Goal: Task Accomplishment & Management: Use online tool/utility

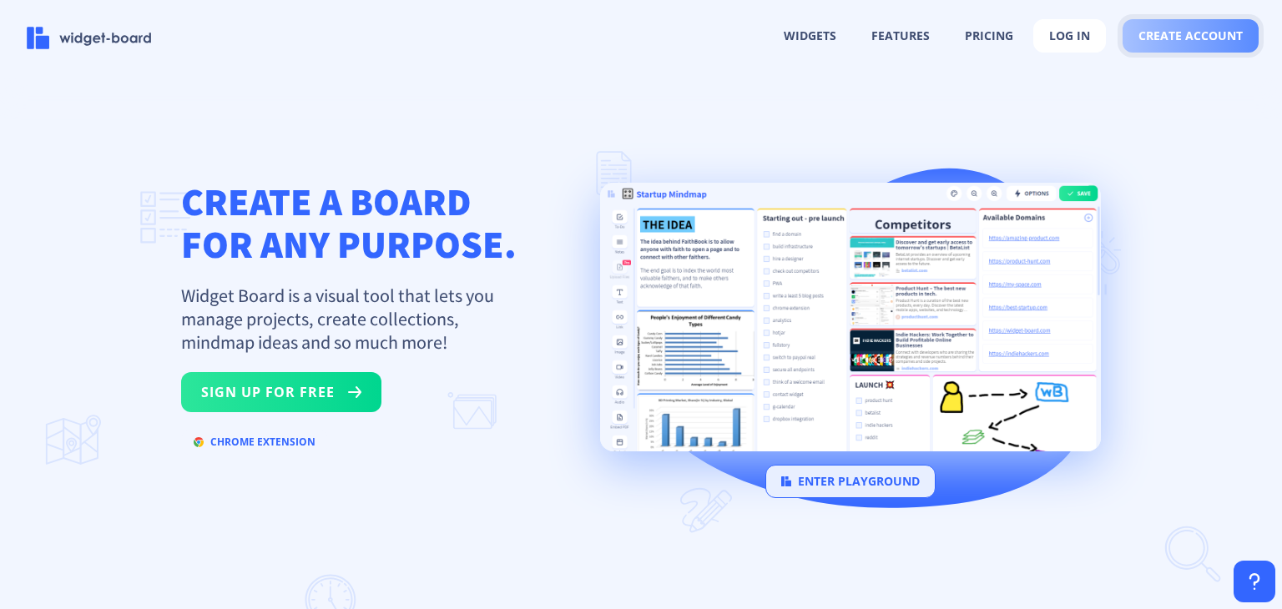
click at [1179, 42] on span "create account" at bounding box center [1190, 35] width 104 height 13
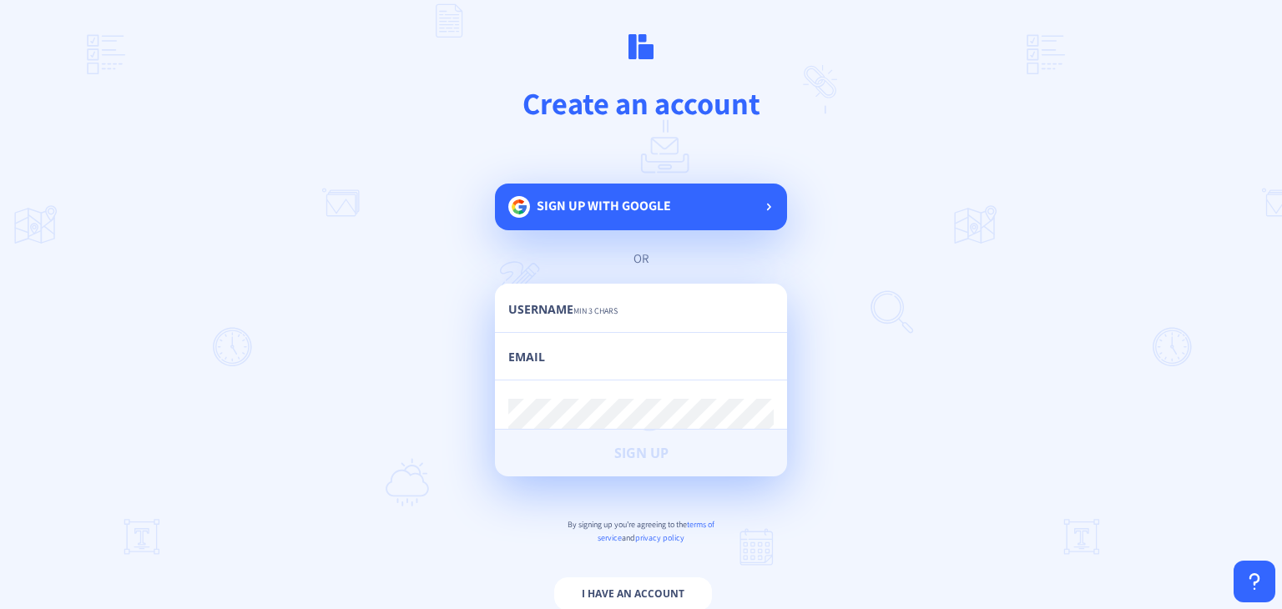
click at [672, 201] on div "Sign up with google" at bounding box center [641, 207] width 292 height 47
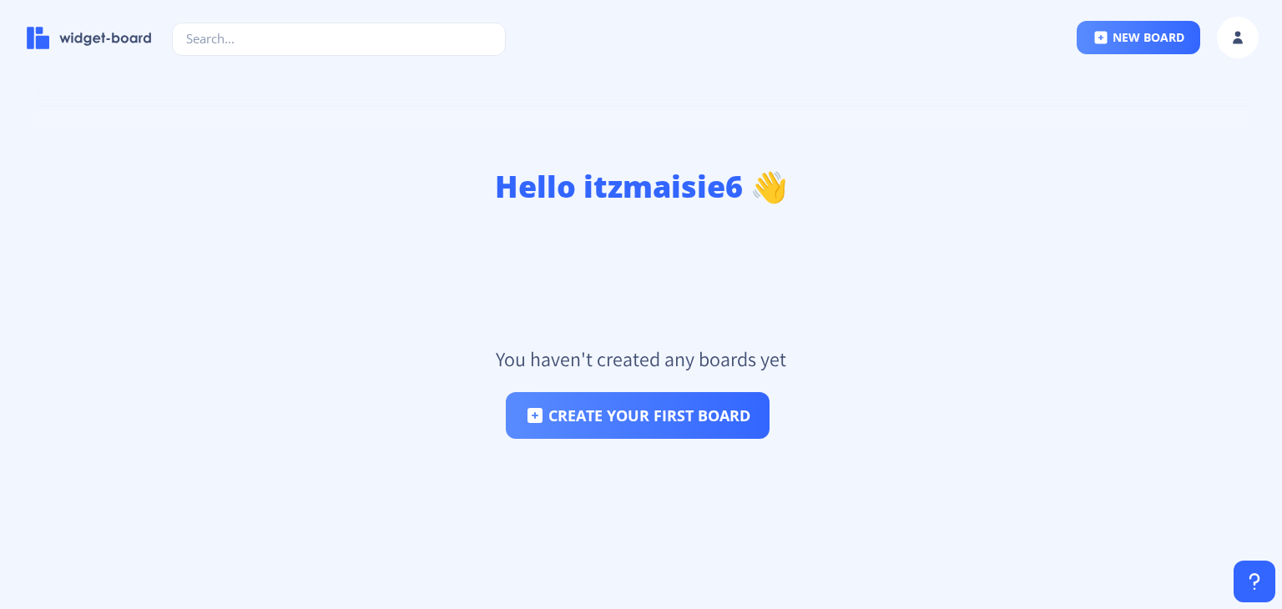
click at [275, 182] on h1 "Hello itzmaisie6 👋" at bounding box center [641, 187] width 1228 height 40
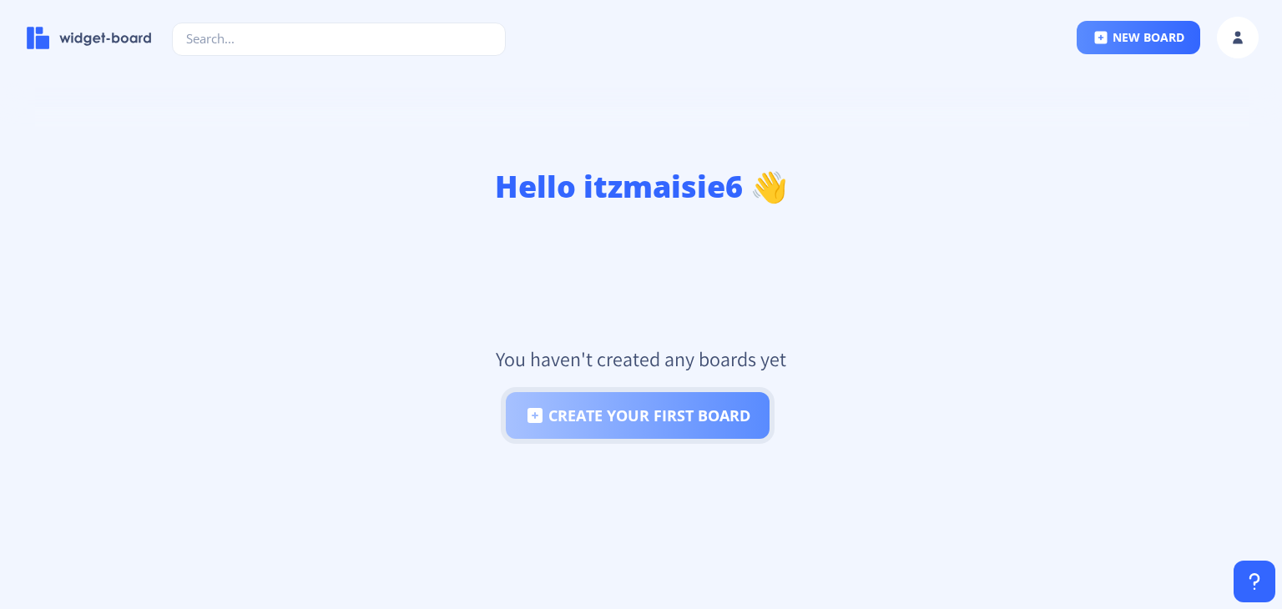
click at [575, 406] on button "create your first board" at bounding box center [638, 415] width 264 height 47
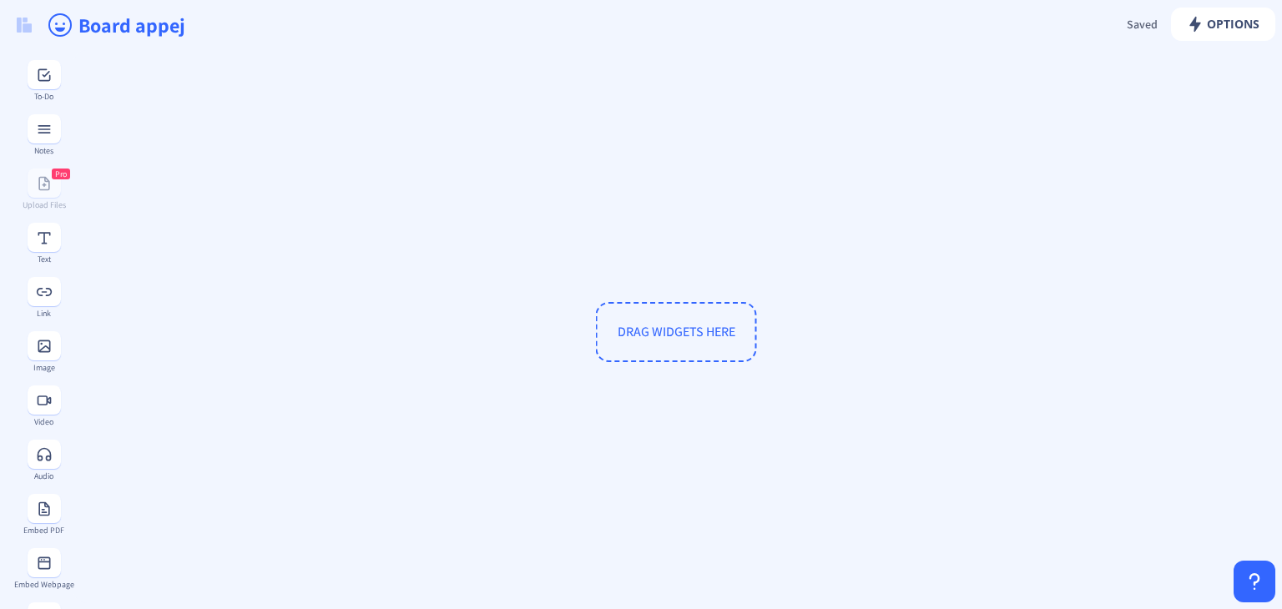
click at [654, 315] on span "DRAG WIDGETS HERE" at bounding box center [676, 332] width 161 height 60
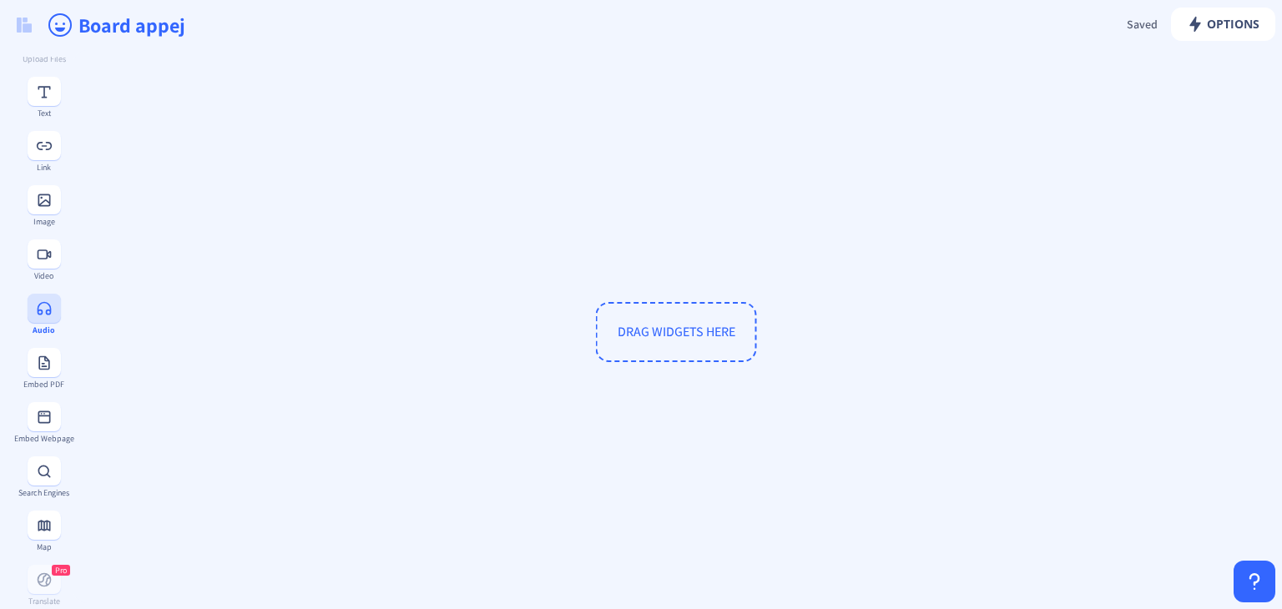
click at [36, 315] on rect at bounding box center [44, 308] width 17 height 17
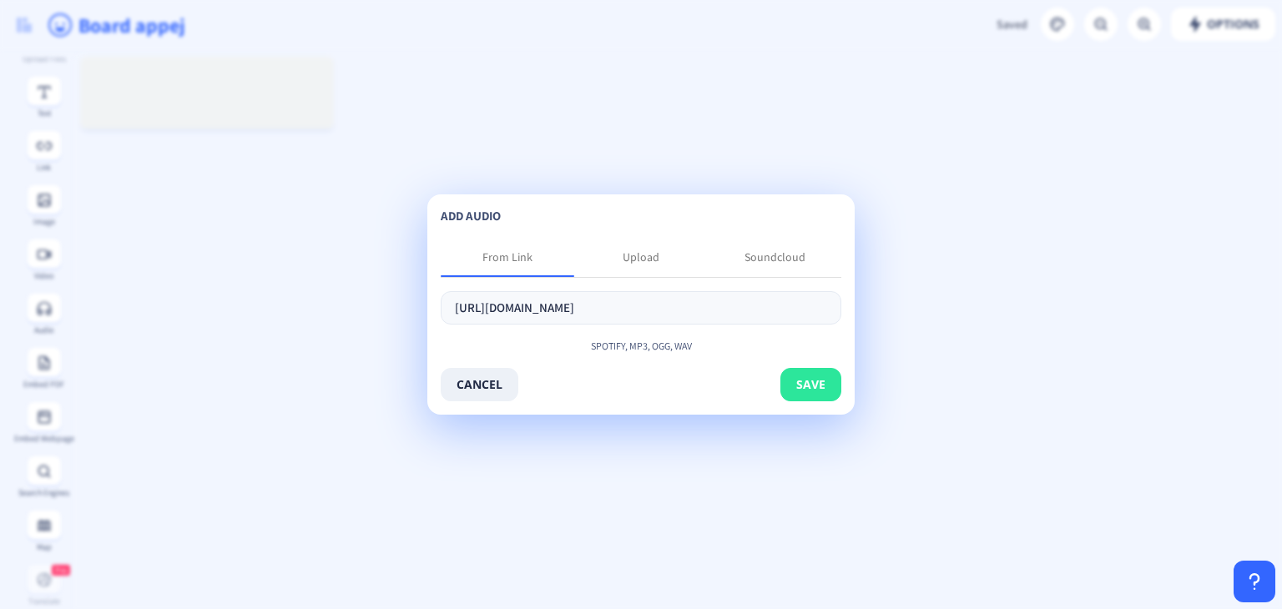
type input "[URL][DOMAIN_NAME]"
click at [829, 375] on button "save" at bounding box center [810, 384] width 61 height 33
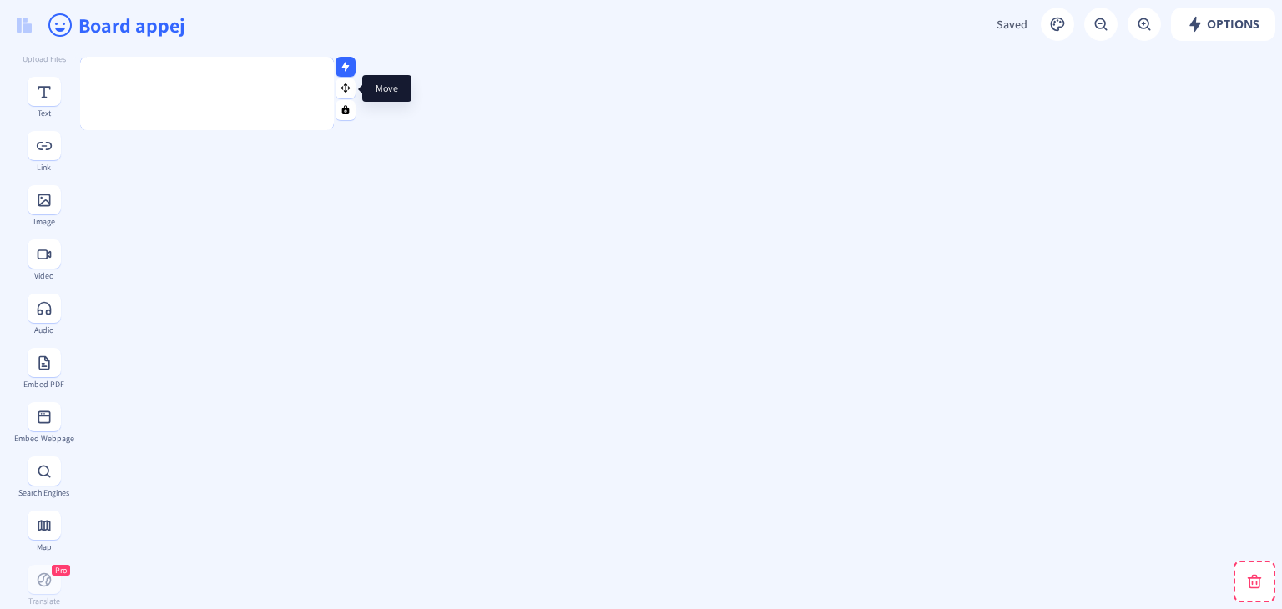
click at [344, 84] on rect at bounding box center [345, 88] width 11 height 11
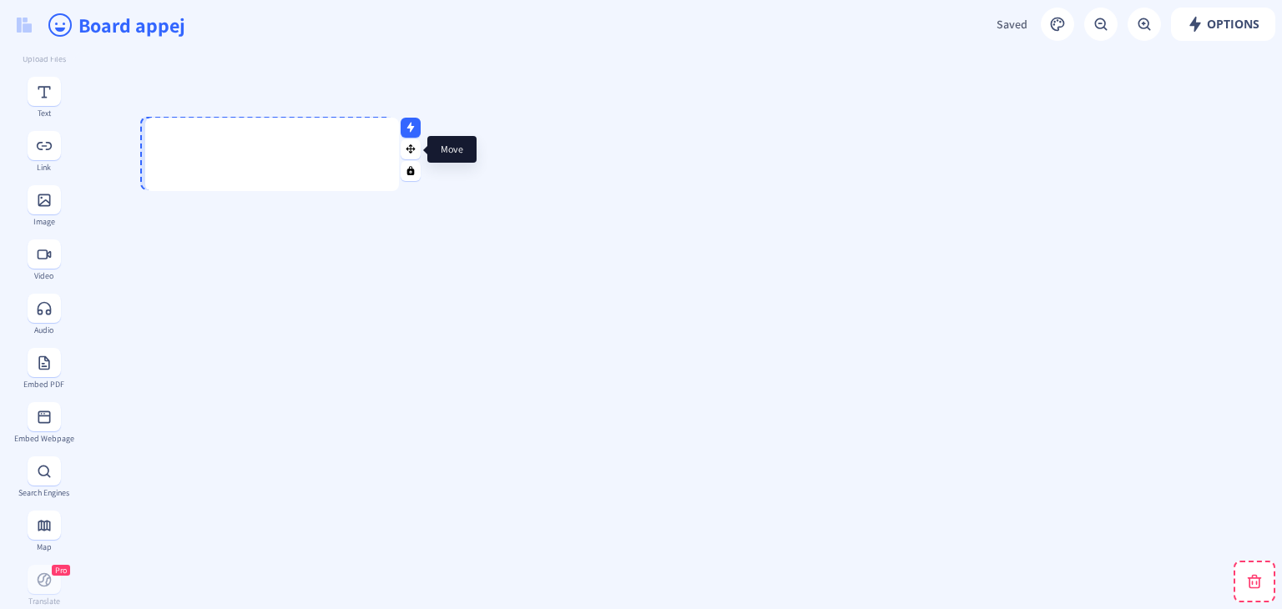
drag, startPoint x: 344, startPoint y: 84, endPoint x: 403, endPoint y: 151, distance: 89.2
click at [406, 151] on g at bounding box center [411, 149] width 11 height 11
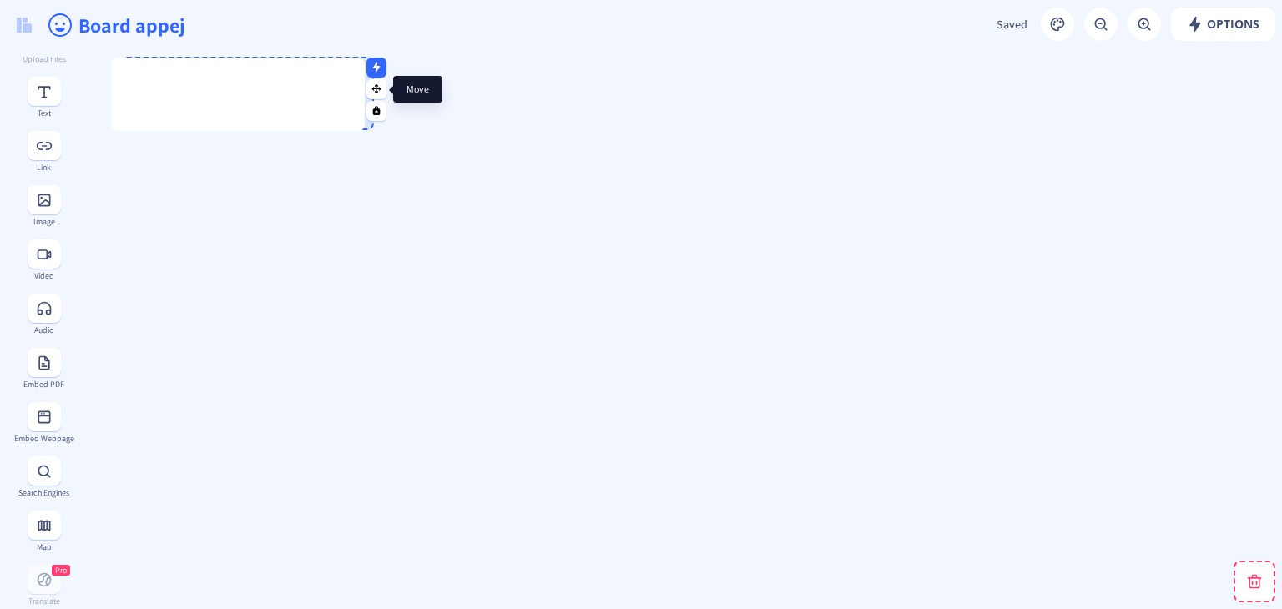
drag, startPoint x: 404, startPoint y: 149, endPoint x: 375, endPoint y: 88, distance: 67.5
click at [375, 88] on rect at bounding box center [376, 88] width 11 height 11
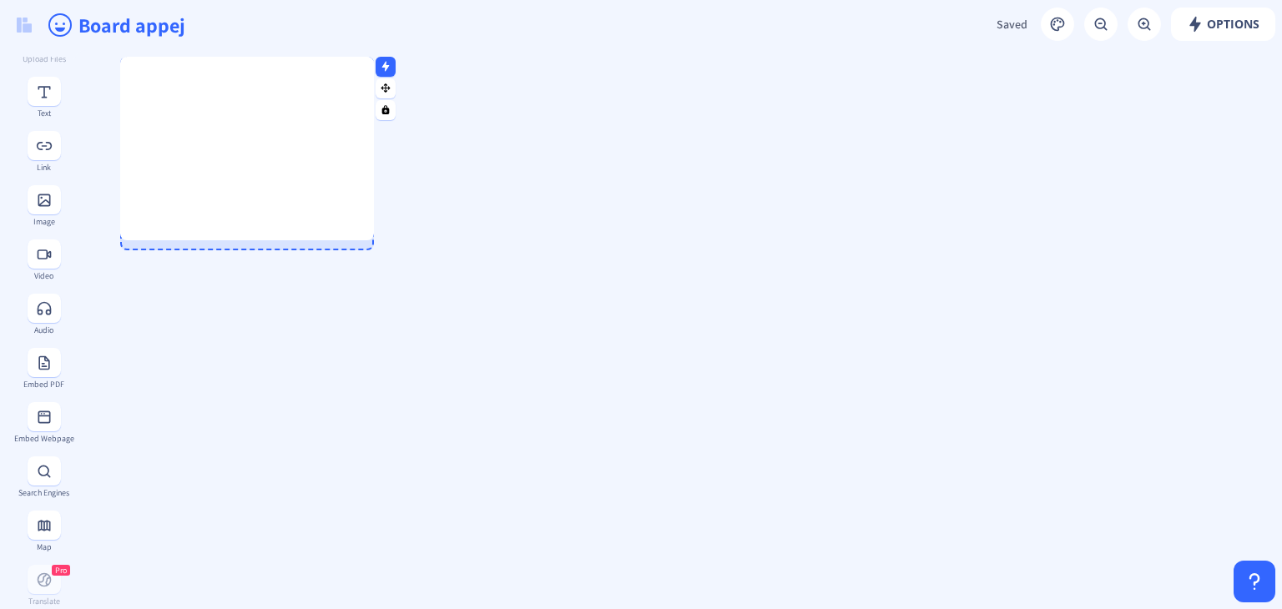
drag, startPoint x: 341, startPoint y: 128, endPoint x: 296, endPoint y: 238, distance: 119.0
click at [296, 238] on div at bounding box center [247, 238] width 254 height 4
click at [28, 198] on button at bounding box center [44, 199] width 33 height 29
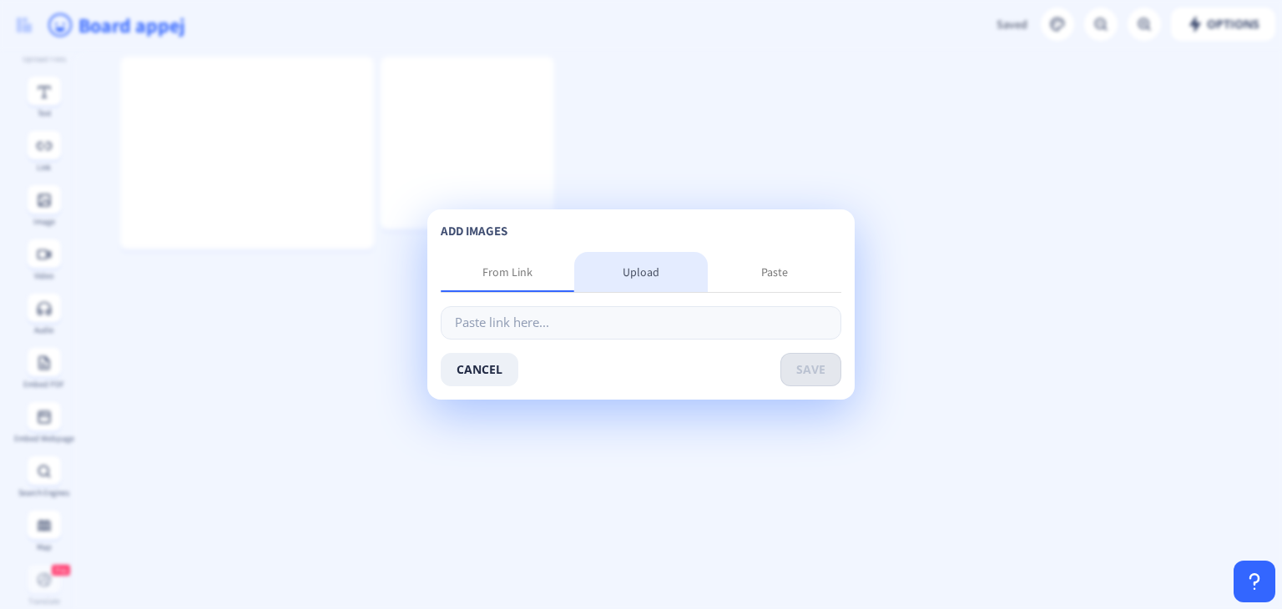
click at [653, 275] on div "Upload" at bounding box center [640, 272] width 37 height 17
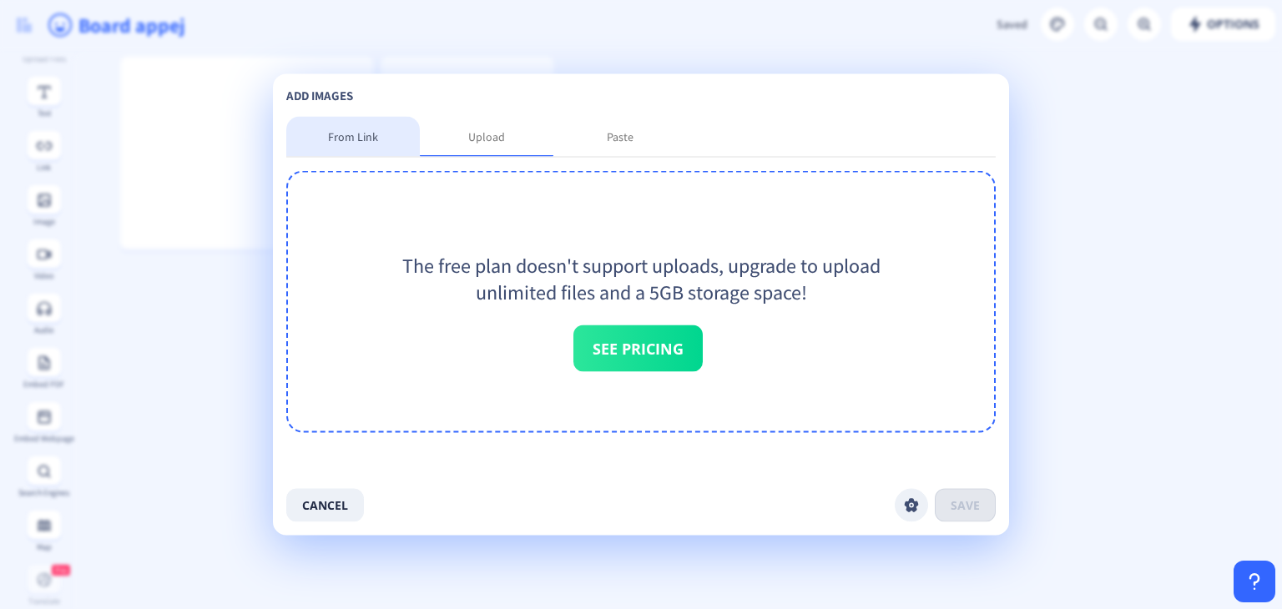
drag, startPoint x: 376, startPoint y: 143, endPoint x: 621, endPoint y: 127, distance: 245.0
click at [621, 127] on div "From Link Upload Paste" at bounding box center [640, 137] width 709 height 40
click at [621, 127] on div "Paste" at bounding box center [620, 137] width 134 height 40
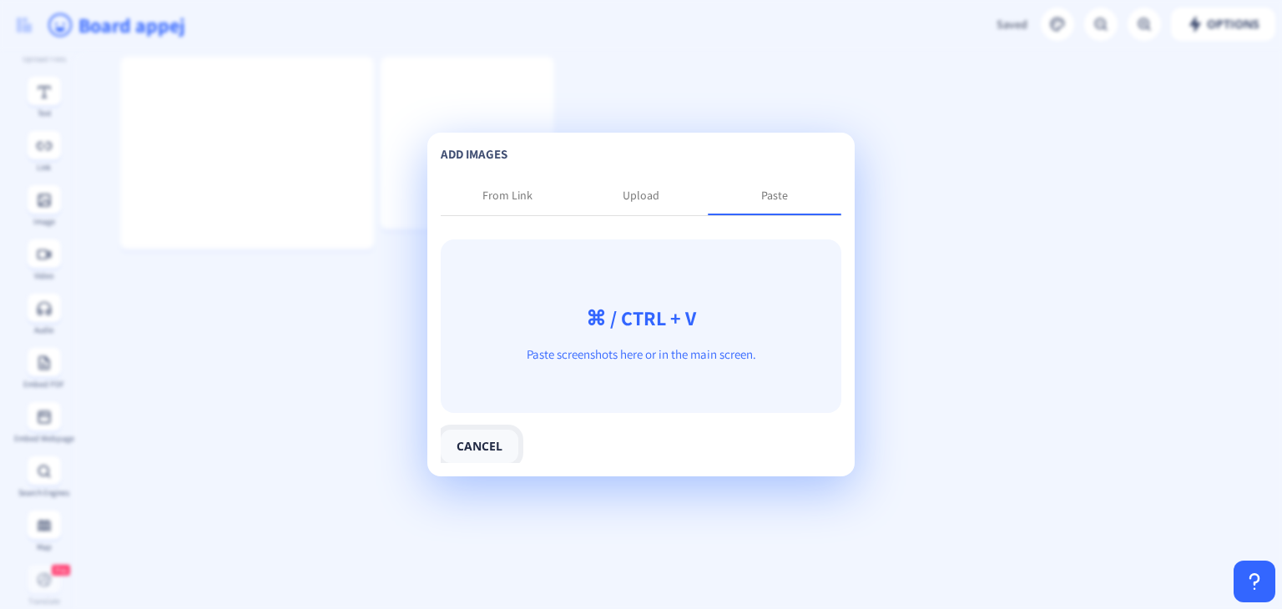
click at [499, 441] on button "cancel" at bounding box center [480, 446] width 78 height 33
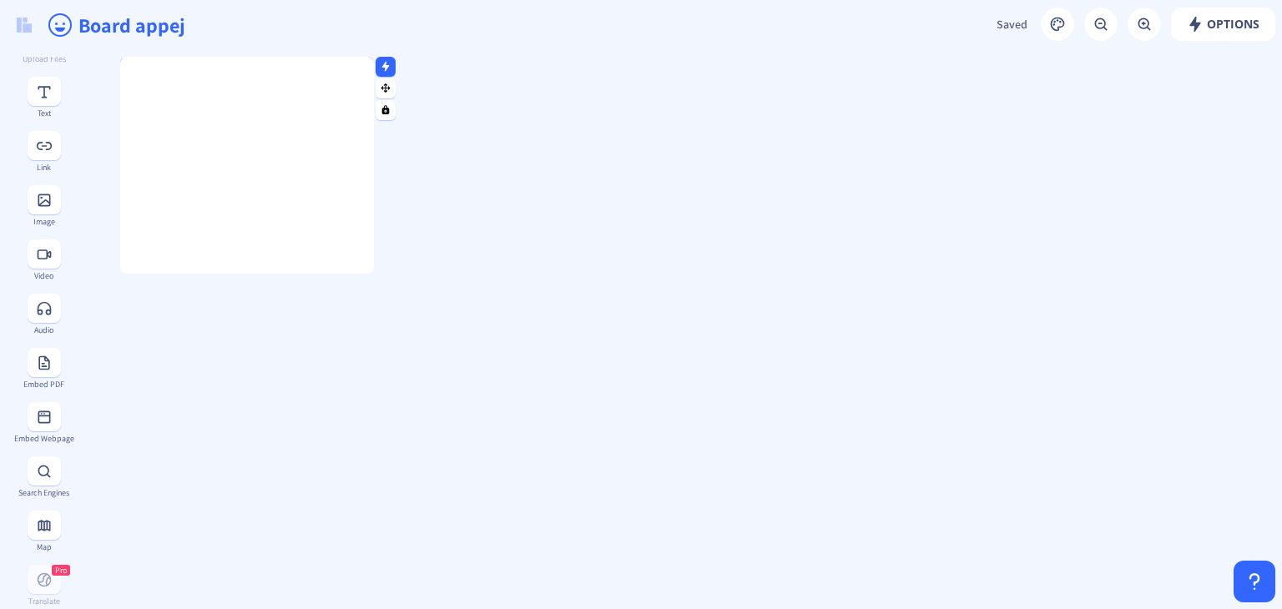
drag, startPoint x: 247, startPoint y: 248, endPoint x: 247, endPoint y: 276, distance: 28.4
click at [247, 274] on div at bounding box center [247, 272] width 254 height 4
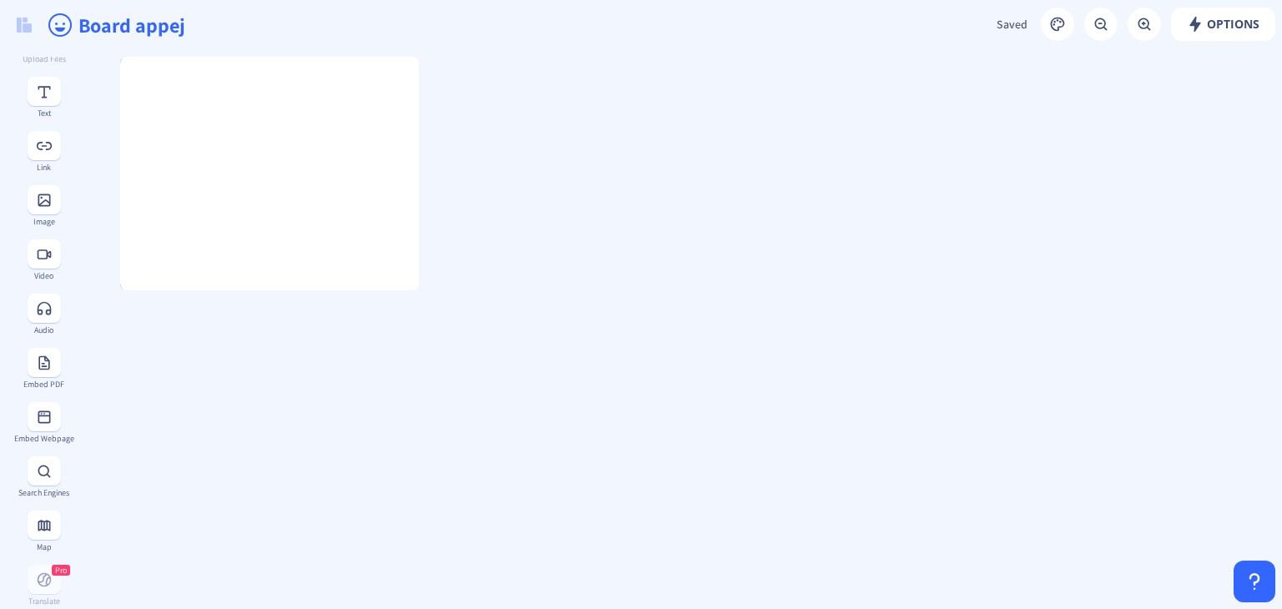
drag, startPoint x: 373, startPoint y: 124, endPoint x: 423, endPoint y: 121, distance: 50.2
click at [419, 121] on div at bounding box center [415, 174] width 8 height 234
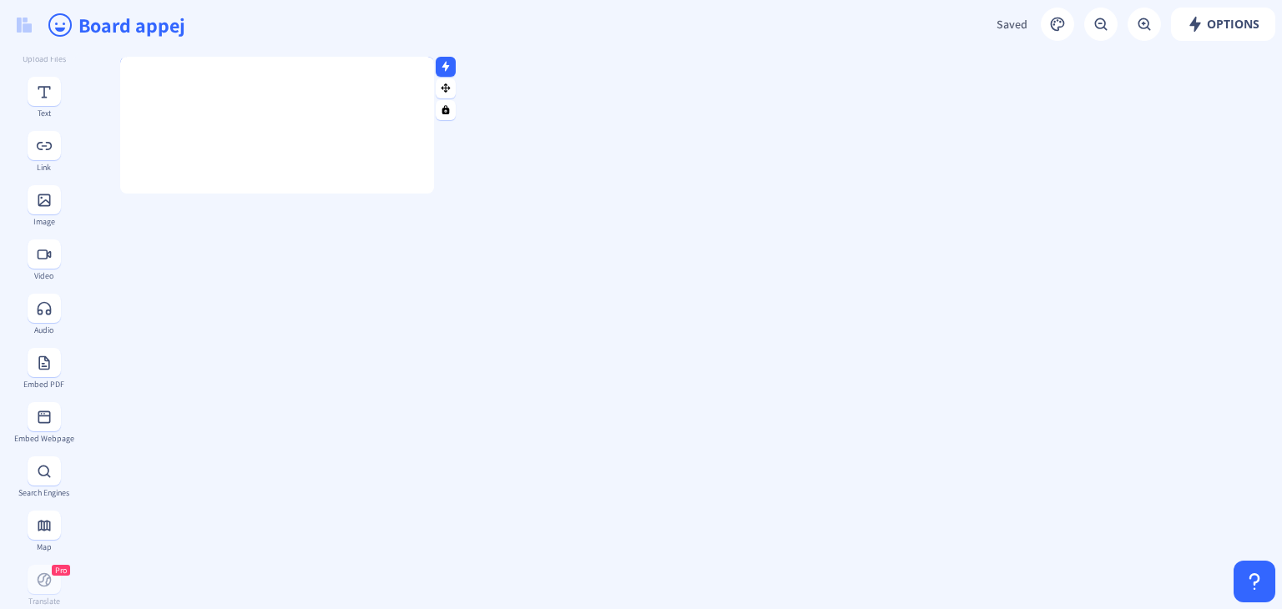
drag, startPoint x: 285, startPoint y: 281, endPoint x: 274, endPoint y: 189, distance: 93.2
click at [274, 189] on div at bounding box center [277, 191] width 314 height 4
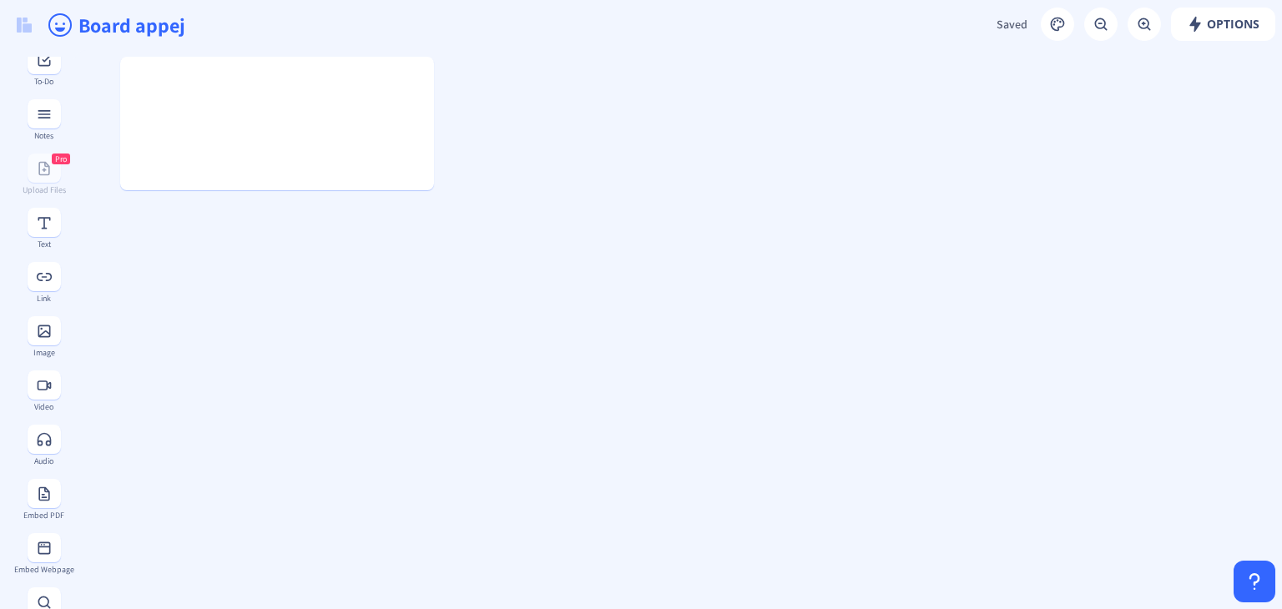
scroll to position [0, 0]
click at [38, 80] on icon at bounding box center [44, 74] width 13 height 13
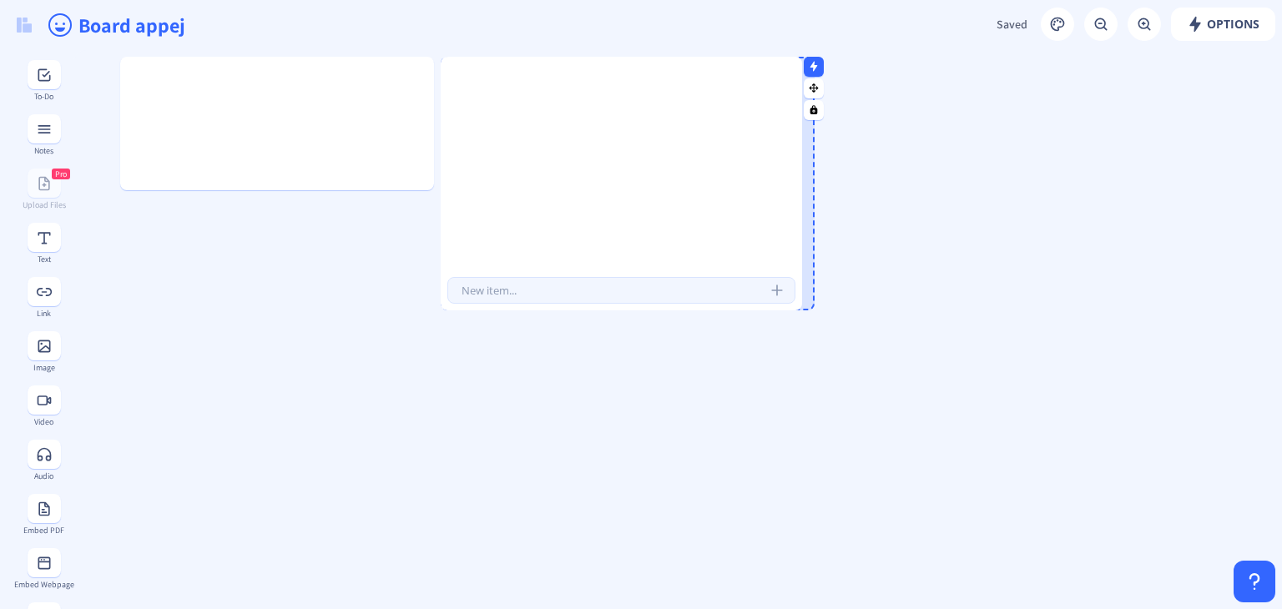
drag, startPoint x: 610, startPoint y: 256, endPoint x: 801, endPoint y: 214, distance: 195.6
click at [801, 214] on div at bounding box center [797, 184] width 8 height 254
type input "study for sat"
click at [579, 225] on div "study for sat" at bounding box center [628, 165] width 374 height 204
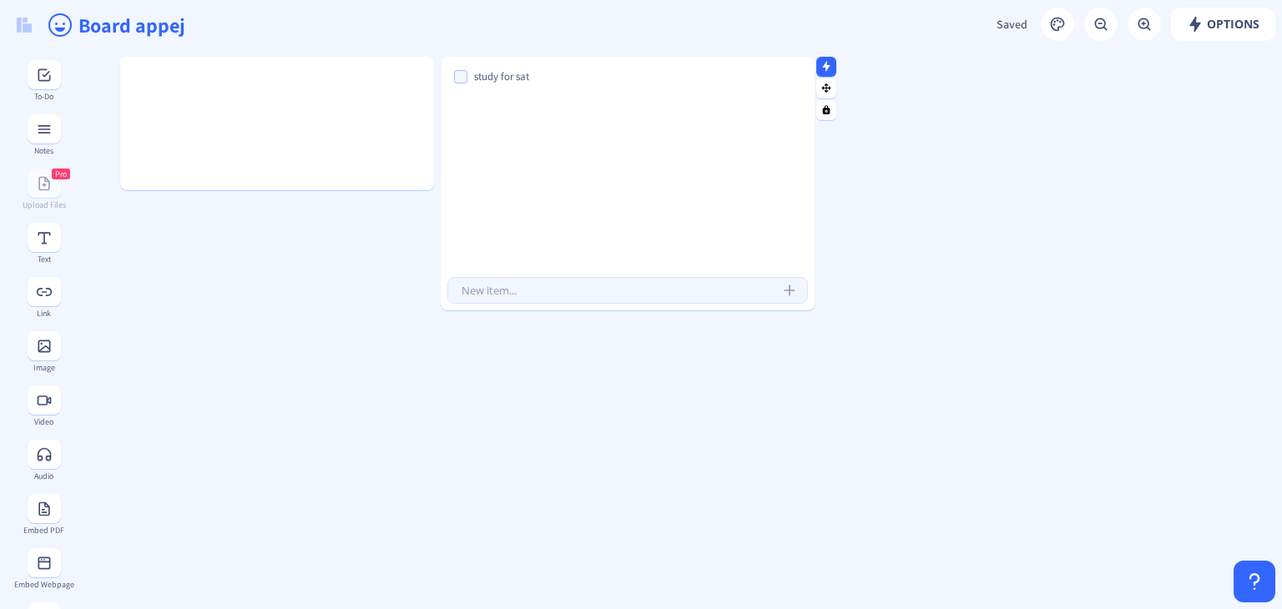
click at [581, 207] on div "study for sat" at bounding box center [628, 165] width 374 height 204
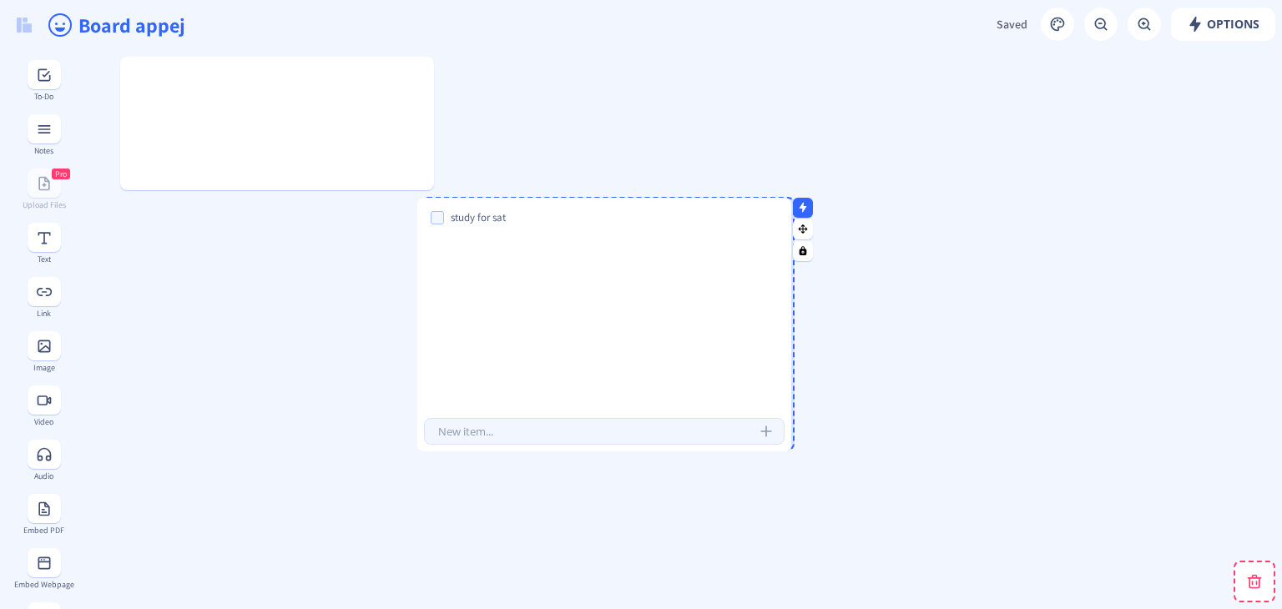
drag, startPoint x: 529, startPoint y: 211, endPoint x: 506, endPoint y: 352, distance: 142.9
click at [506, 352] on div "study for sat" at bounding box center [604, 306] width 374 height 204
click at [801, 204] on rect at bounding box center [806, 206] width 11 height 11
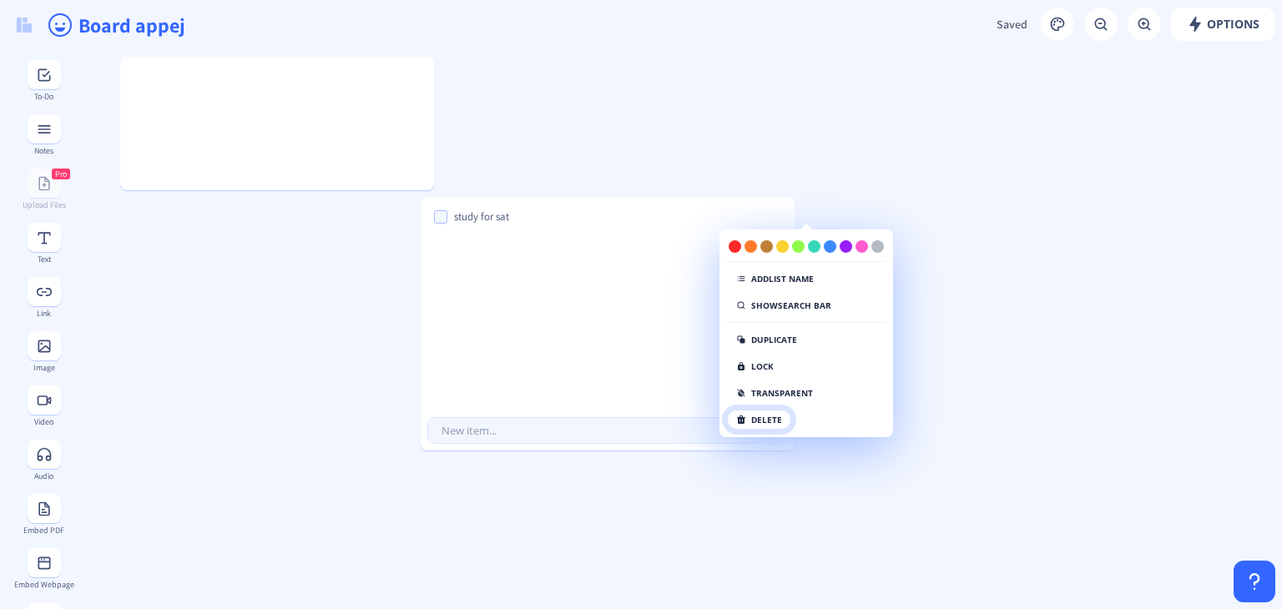
click at [762, 416] on button "delete" at bounding box center [759, 420] width 64 height 20
click at [788, 417] on button "click again" at bounding box center [770, 420] width 86 height 20
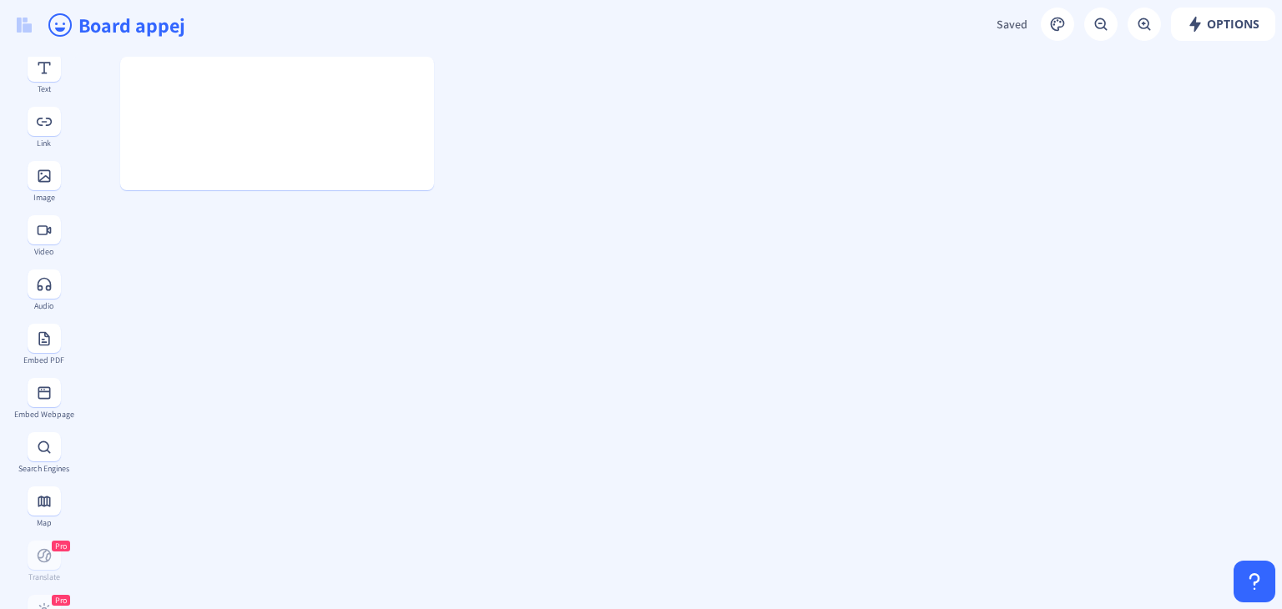
scroll to position [228, 0]
click at [152, 26] on input "Board appej" at bounding box center [397, 25] width 641 height 50
drag, startPoint x: 195, startPoint y: 27, endPoint x: 30, endPoint y: 27, distance: 165.2
click at [30, 27] on div "Board appej" at bounding box center [641, 25] width 1282 height 50
type input "Study Room"
